Goal: Transaction & Acquisition: Purchase product/service

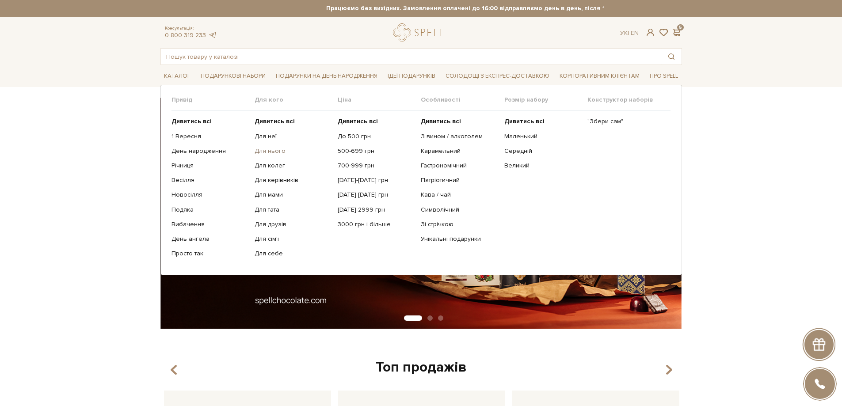
click at [273, 152] on link "Для нього" at bounding box center [292, 151] width 76 height 8
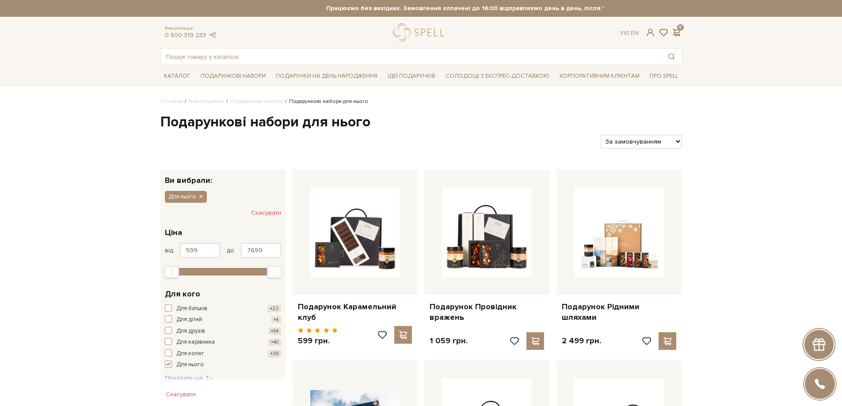
click at [670, 138] on select "За замовчуванням За Ціною (зростання) За Ціною (зменшення) Новинки За популярні…" at bounding box center [640, 142] width 81 height 14
click at [670, 141] on select "За замовчуванням За Ціною (зростання) За Ціною (зменшення) Новинки За популярні…" at bounding box center [640, 142] width 81 height 14
select select "https://spellchocolate.com/our-productions/podarunkovi-box/dlja-nogo?sort=p.pri…"
click at [600, 135] on select "За замовчуванням За Ціною (зростання) За Ціною (зменшення) Новинки За популярні…" at bounding box center [640, 142] width 81 height 14
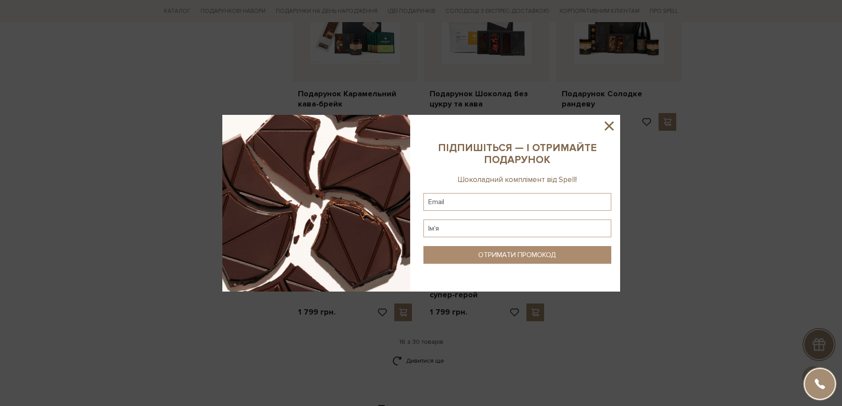
scroll to position [884, 0]
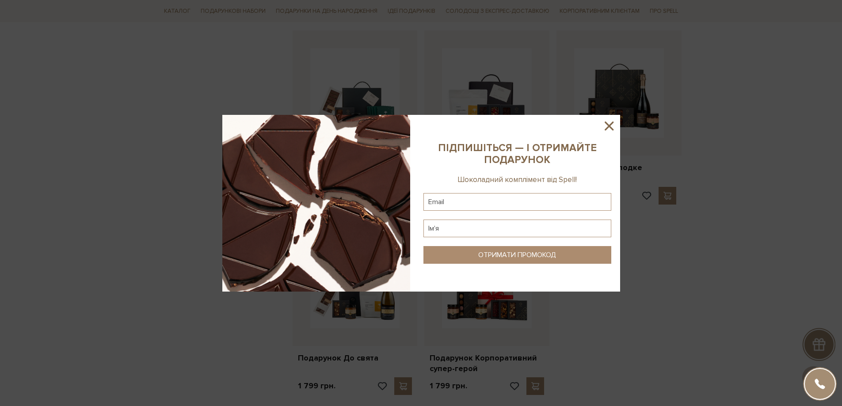
click at [603, 124] on icon at bounding box center [608, 125] width 15 height 15
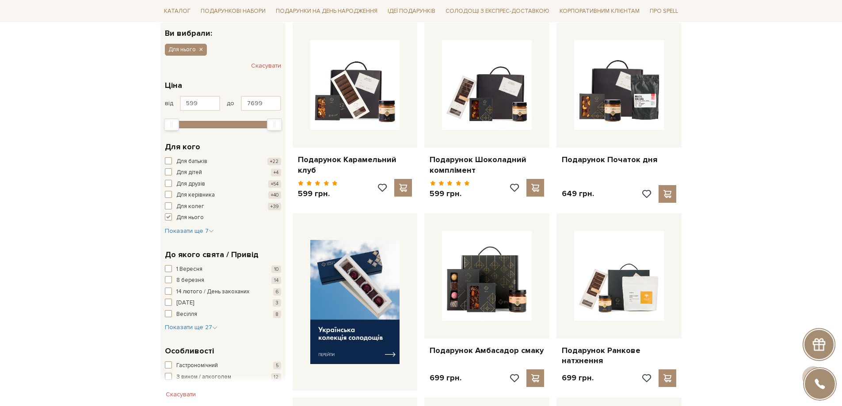
scroll to position [0, 0]
